Goal: Task Accomplishment & Management: Manage account settings

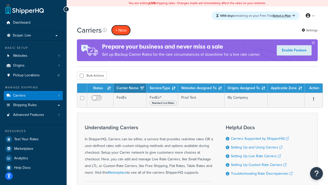
click at [121, 30] on button "+ New" at bounding box center [120, 30] width 19 height 11
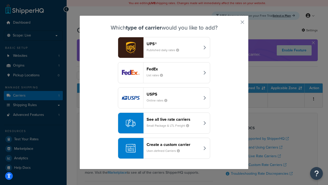
click at [164, 73] on div "FedEx List rates" at bounding box center [174, 72] width 54 height 12
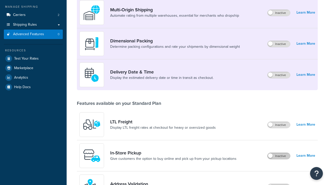
click at [279, 153] on label "Inactive" at bounding box center [279, 156] width 23 height 6
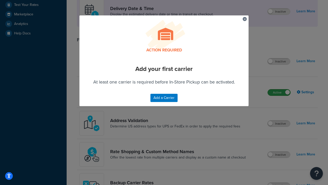
scroll to position [223, 0]
